Goal: Task Accomplishment & Management: Manage account settings

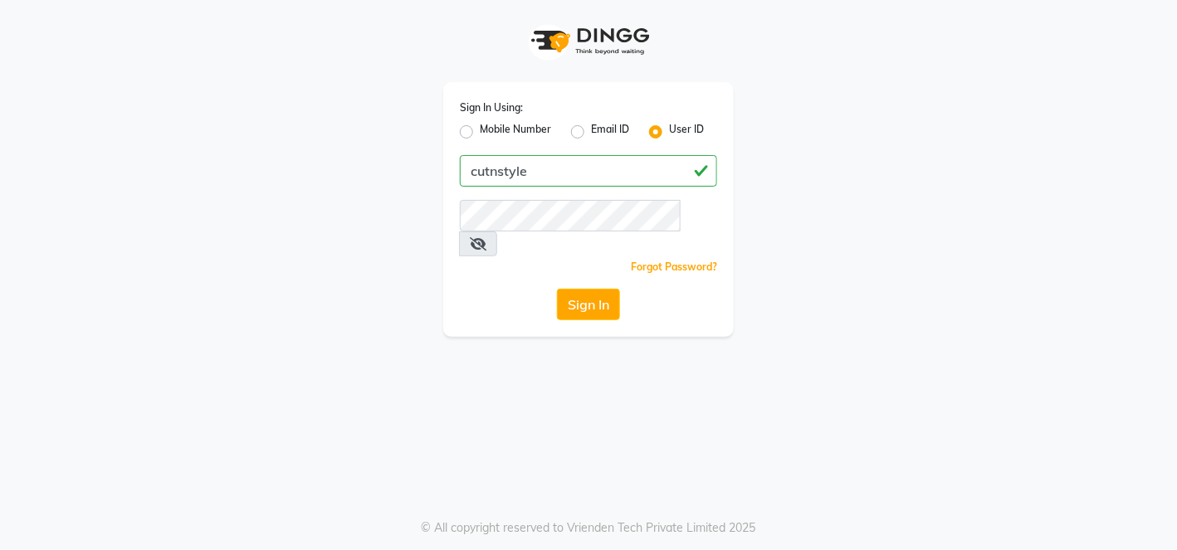
type input "cutnstyle"
click at [605, 289] on button "Sign In" at bounding box center [588, 305] width 63 height 32
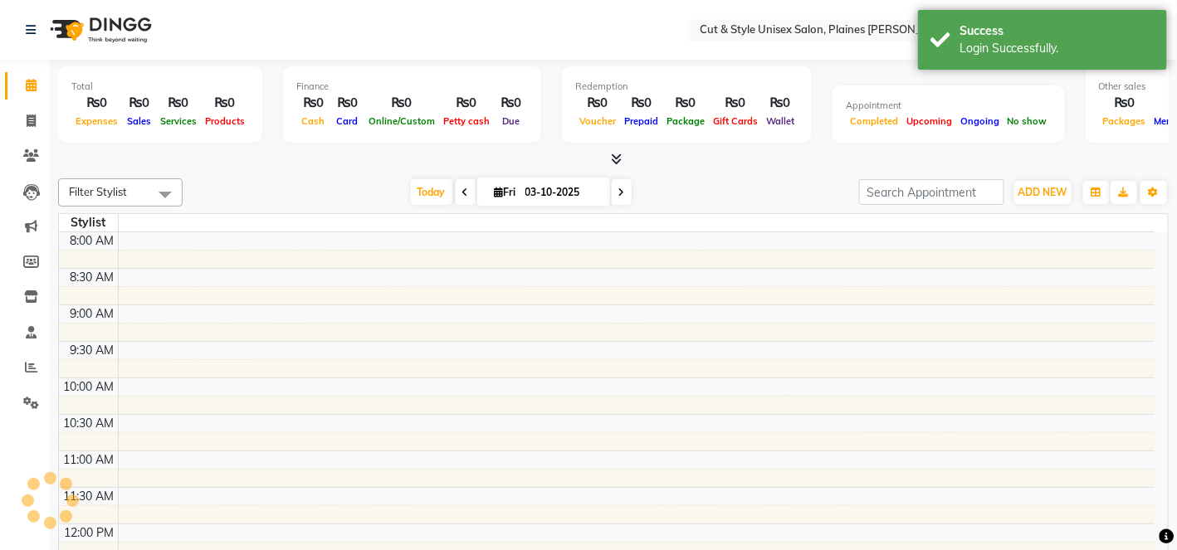
select select "en"
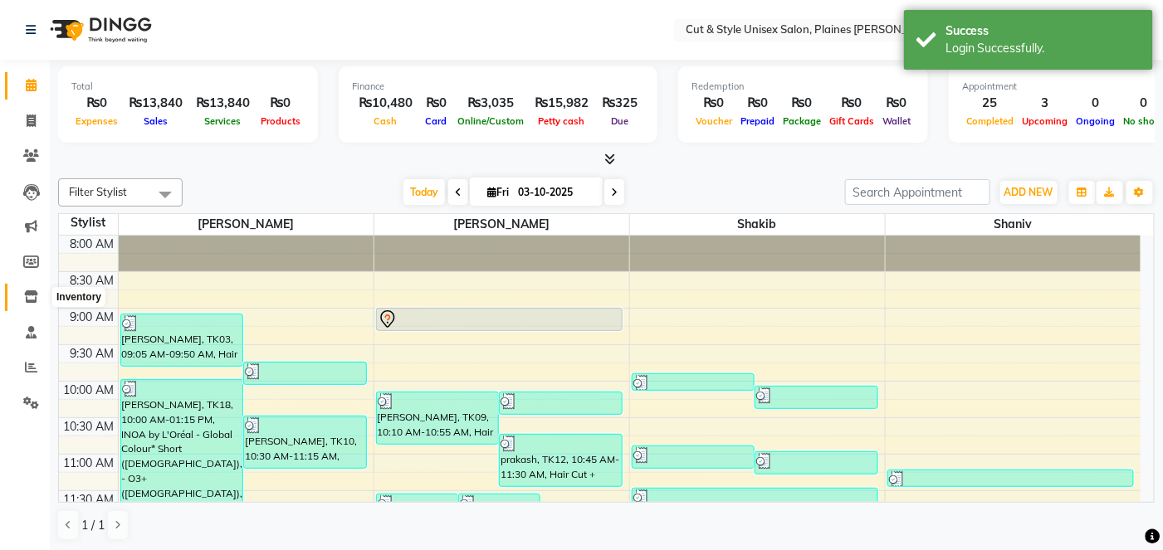
click at [27, 300] on icon at bounding box center [31, 297] width 14 height 12
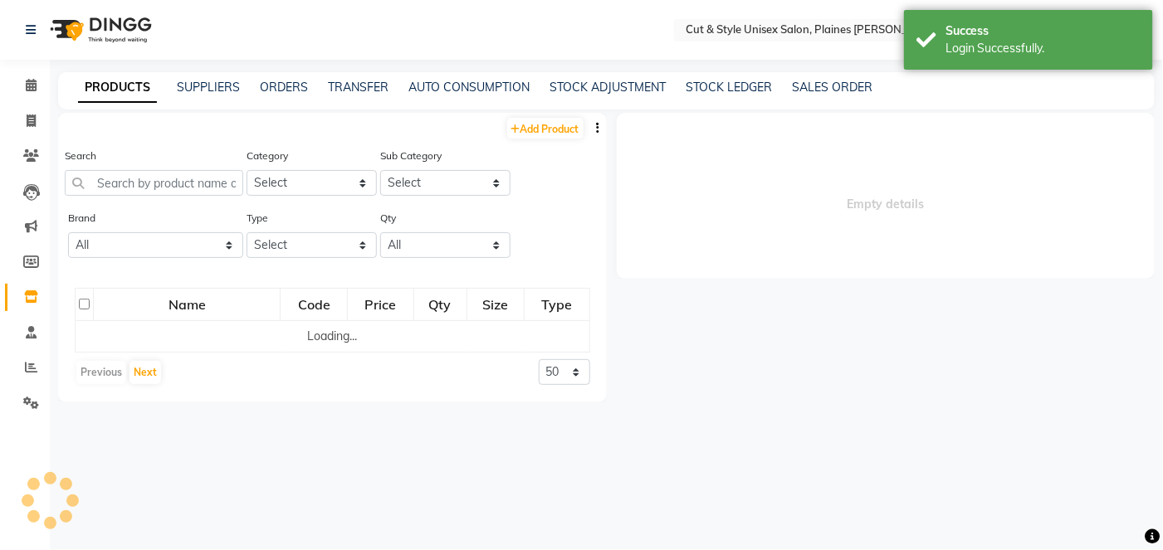
select select
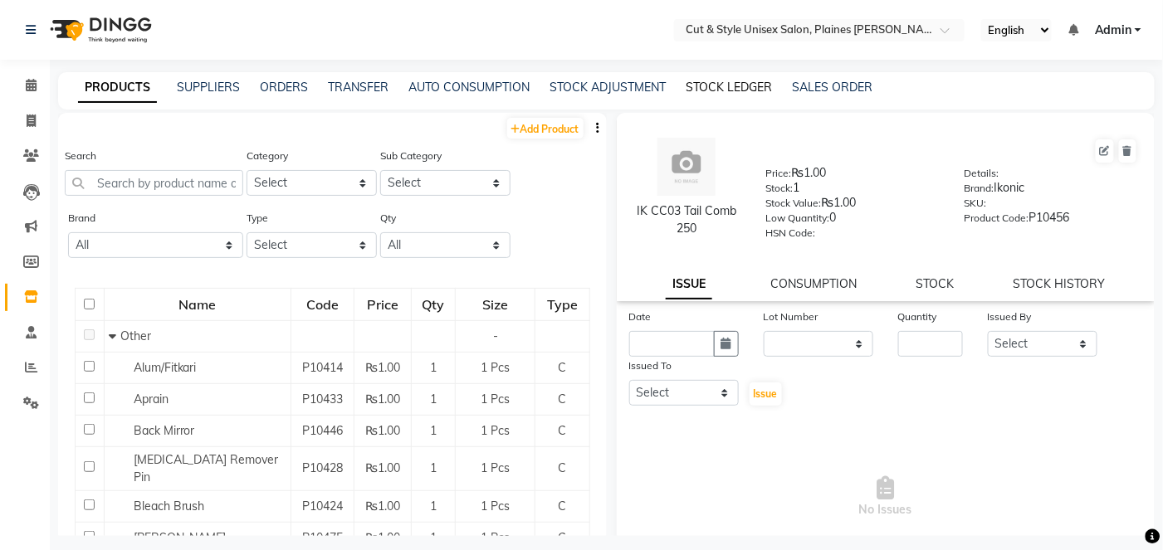
click at [712, 90] on link "STOCK LEDGER" at bounding box center [729, 87] width 86 height 15
select select "all"
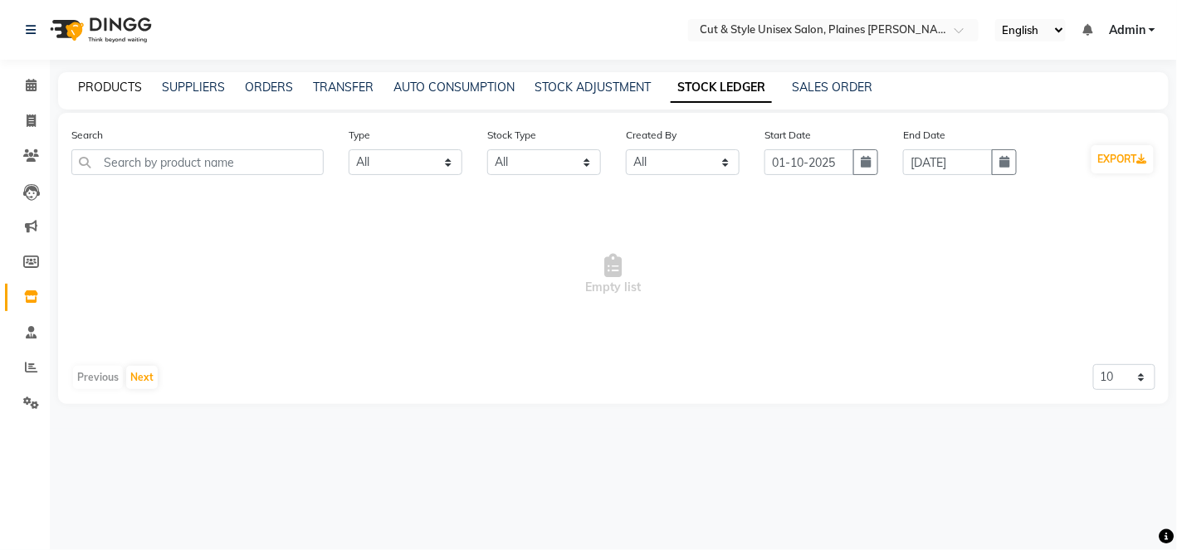
click at [115, 85] on link "PRODUCTS" at bounding box center [110, 87] width 64 height 15
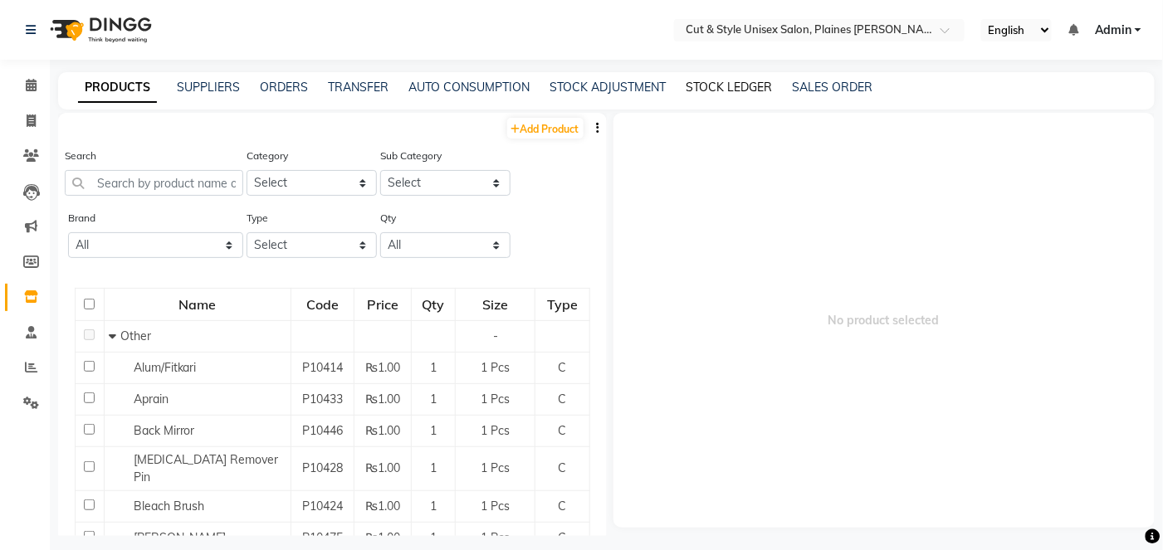
click at [741, 91] on link "STOCK LEDGER" at bounding box center [729, 87] width 86 height 15
select select "all"
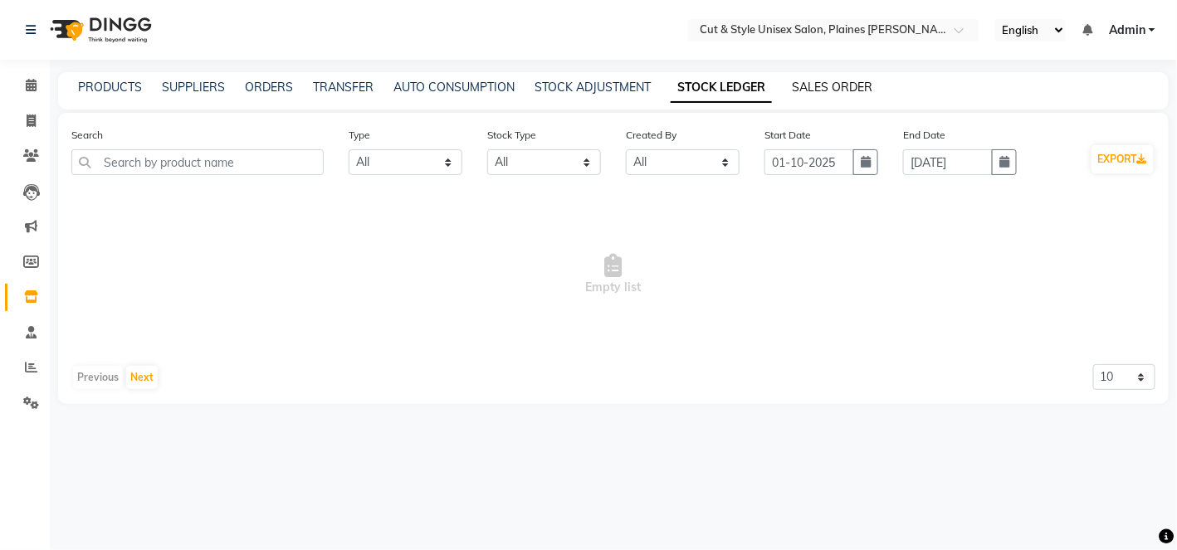
click at [832, 89] on link "SALES ORDER" at bounding box center [832, 87] width 81 height 15
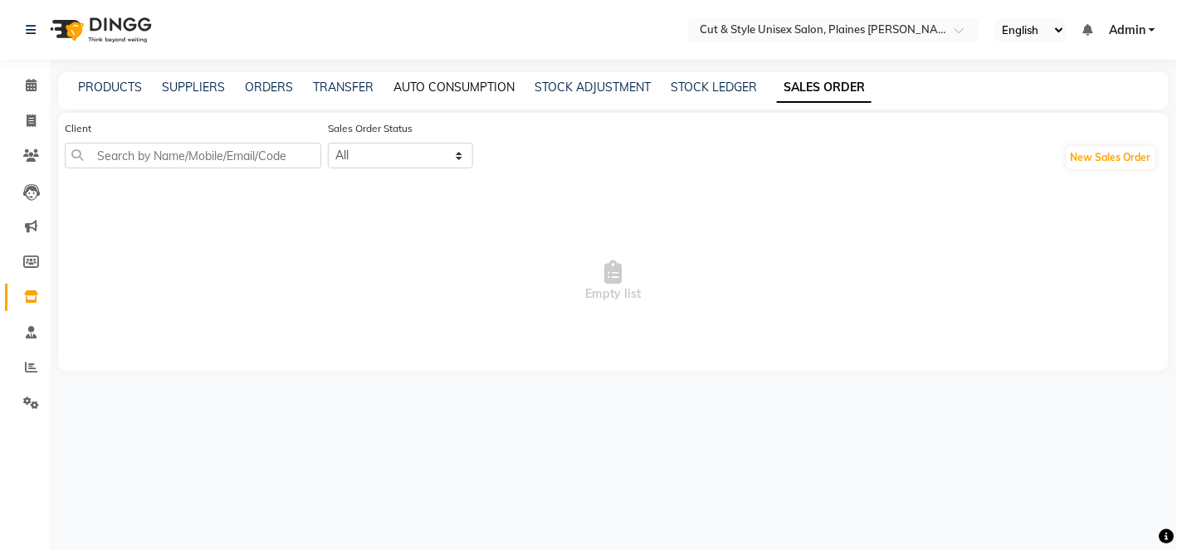
click at [463, 86] on link "AUTO CONSUMPTION" at bounding box center [454, 87] width 121 height 15
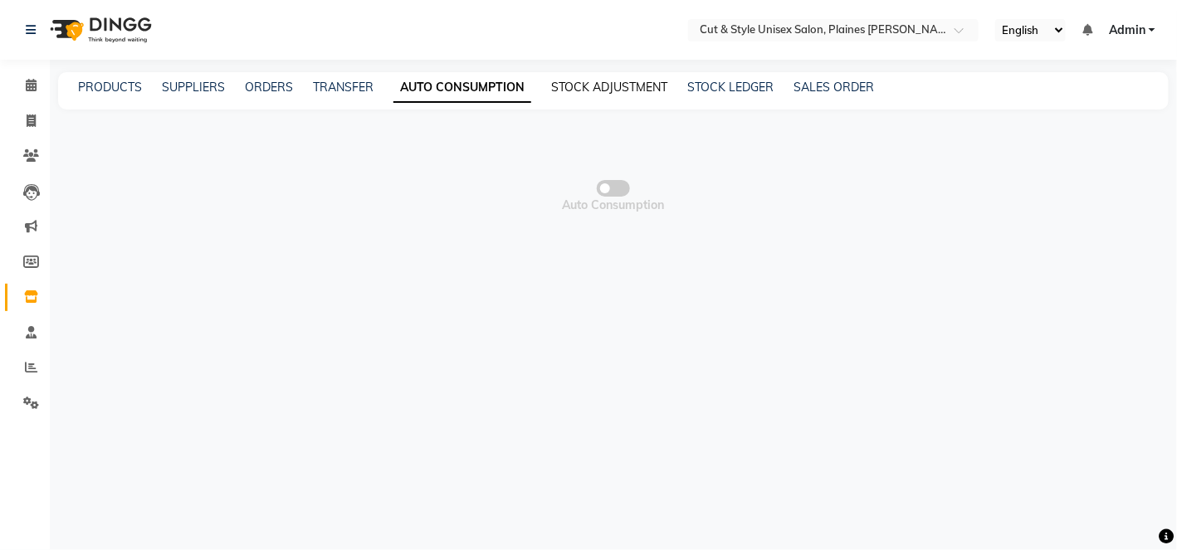
click at [600, 82] on link "STOCK ADJUSTMENT" at bounding box center [609, 87] width 116 height 15
